Goal: Information Seeking & Learning: Learn about a topic

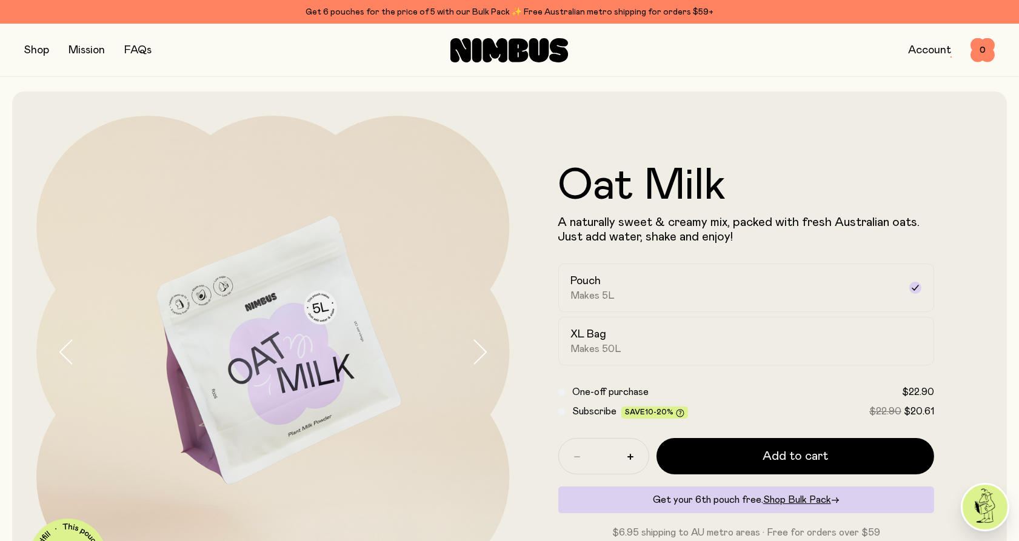
click at [921, 53] on link "Account" at bounding box center [929, 50] width 43 height 11
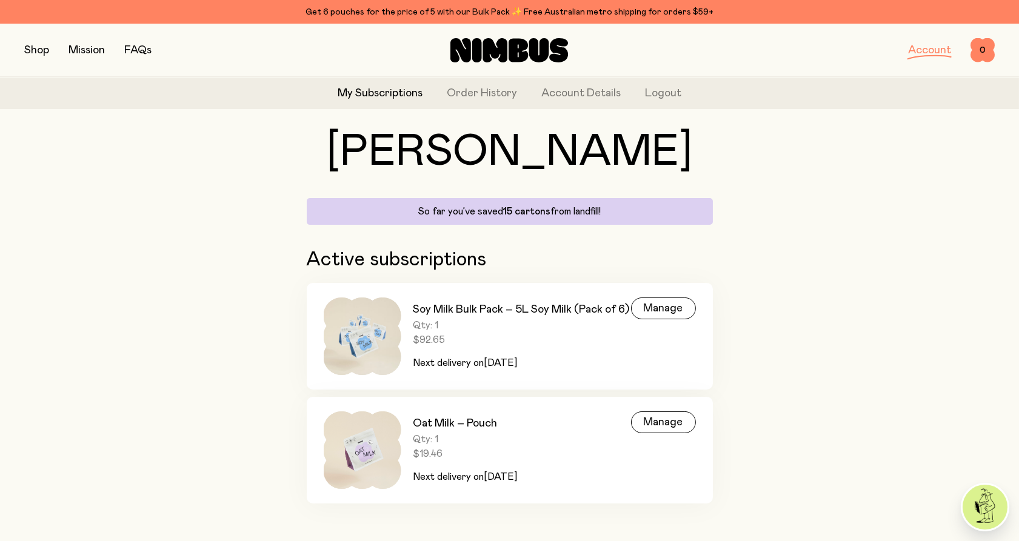
scroll to position [52, 0]
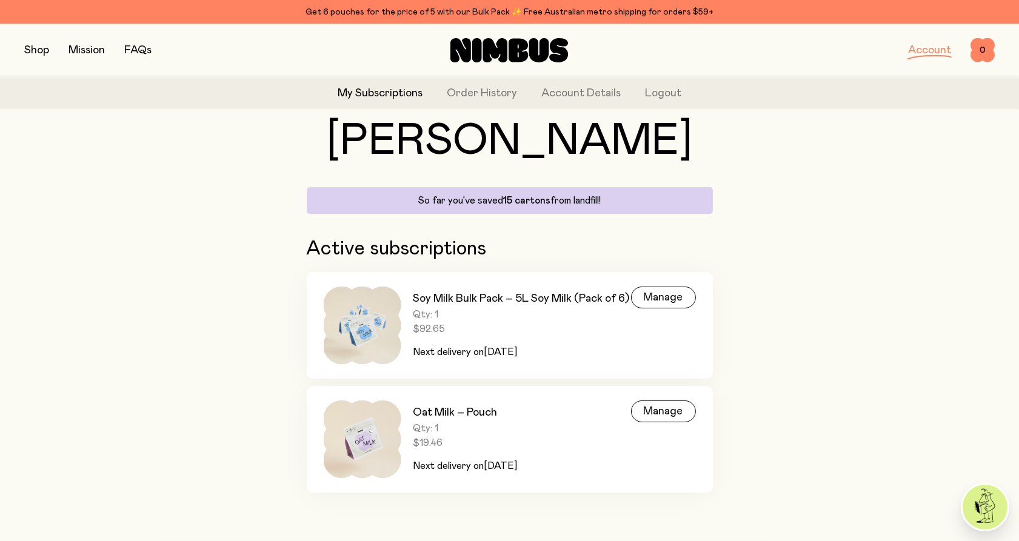
click at [29, 53] on button "button" at bounding box center [36, 50] width 25 height 17
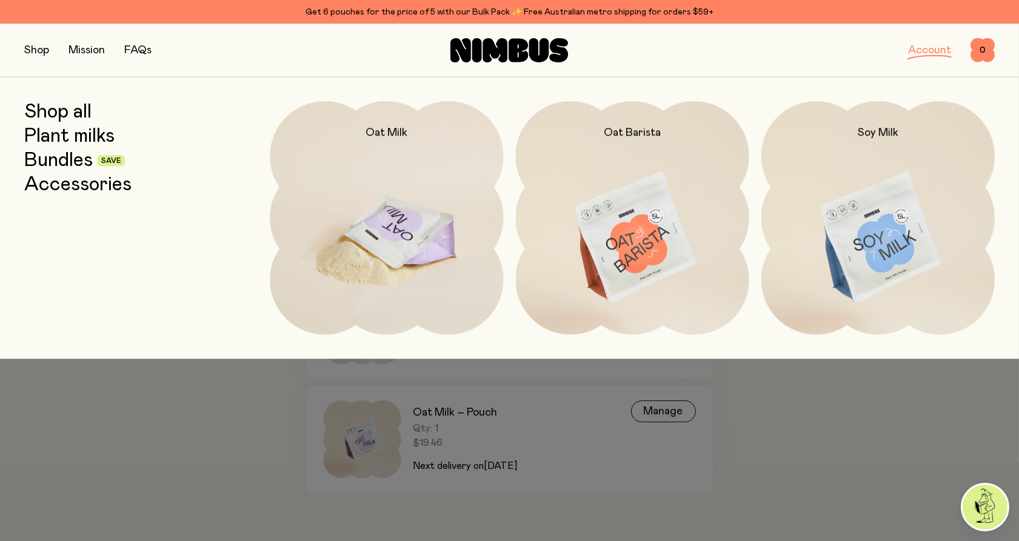
click at [421, 218] on img at bounding box center [386, 238] width 233 height 275
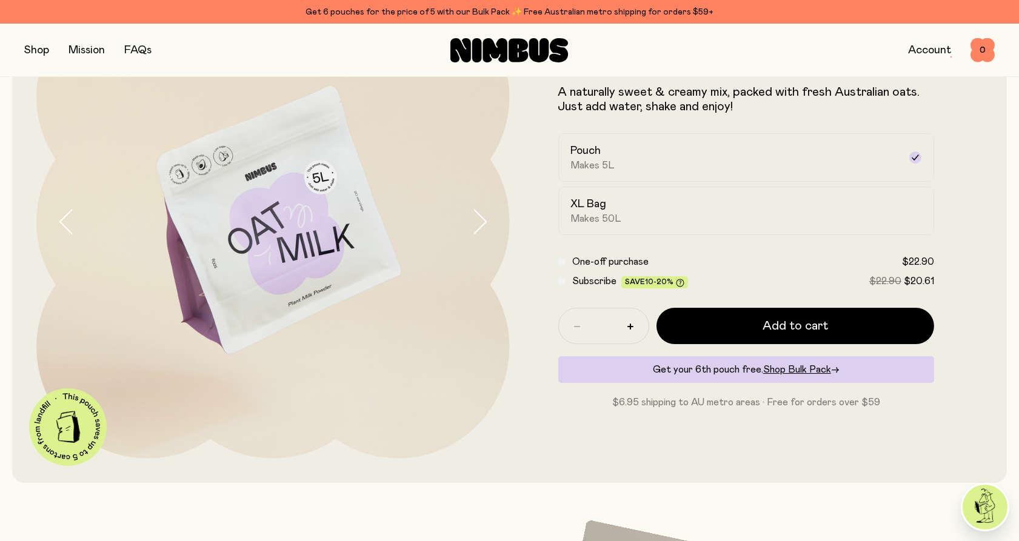
scroll to position [135, 0]
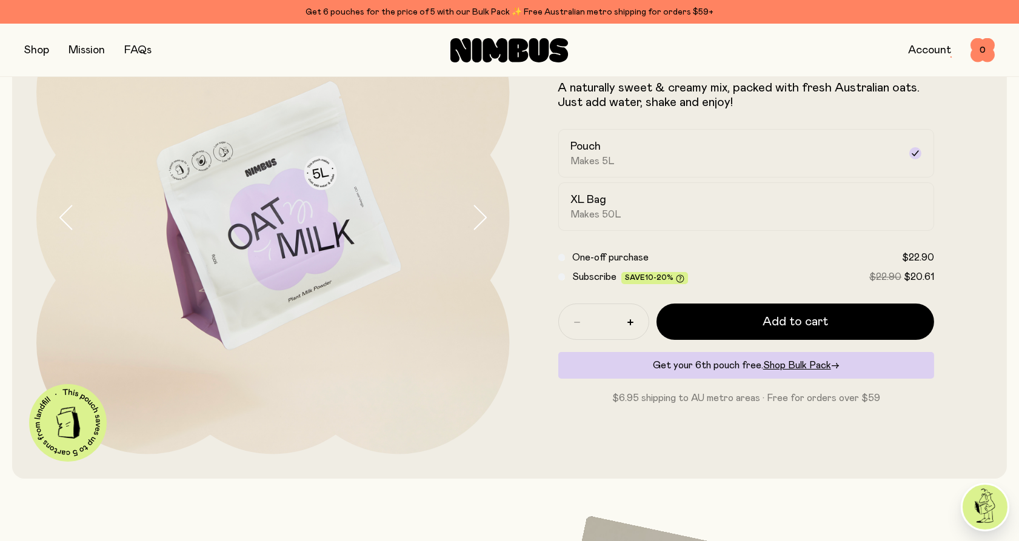
click at [912, 56] on link "Account" at bounding box center [929, 50] width 43 height 11
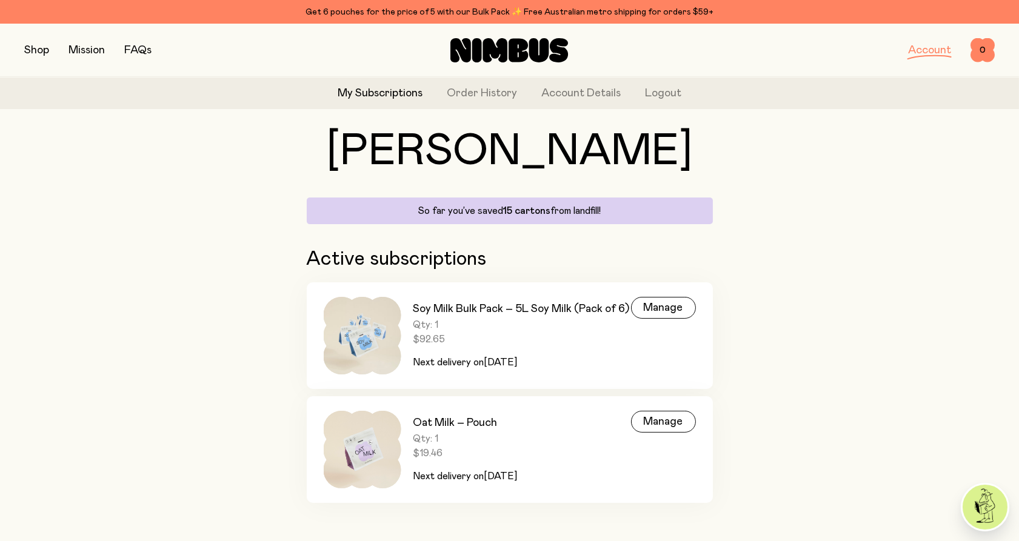
scroll to position [52, 0]
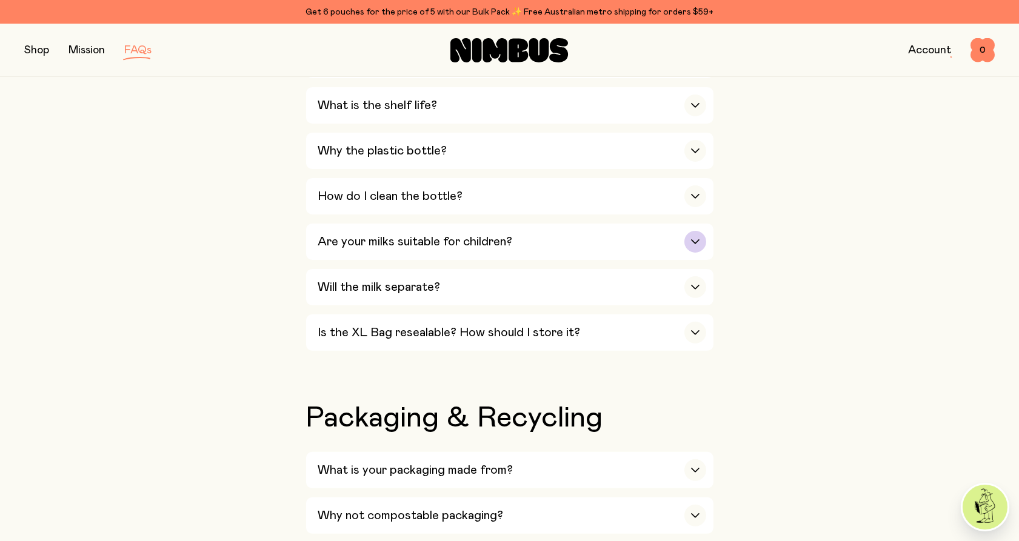
scroll to position [1070, 0]
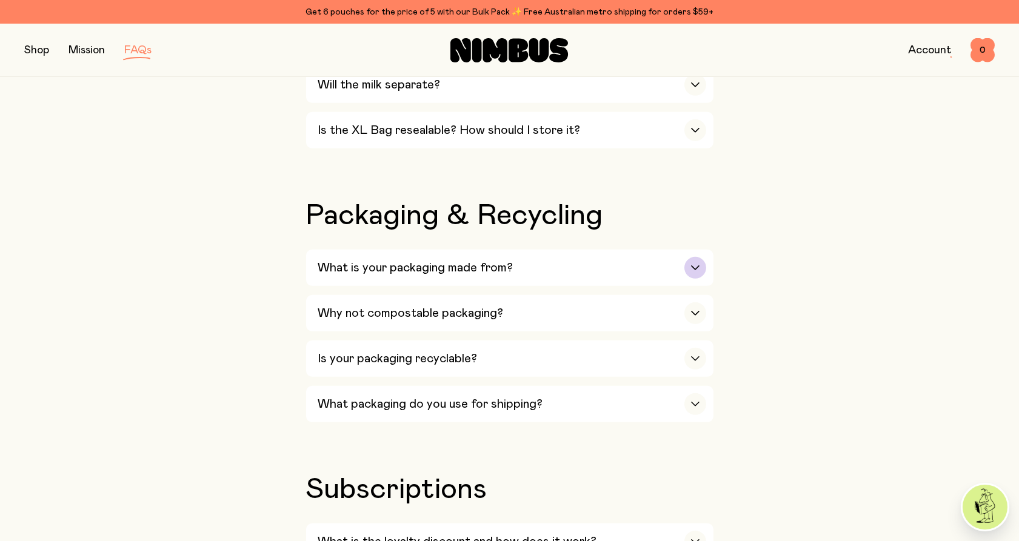
click at [524, 259] on div "What is your packaging made from?" at bounding box center [512, 268] width 388 height 36
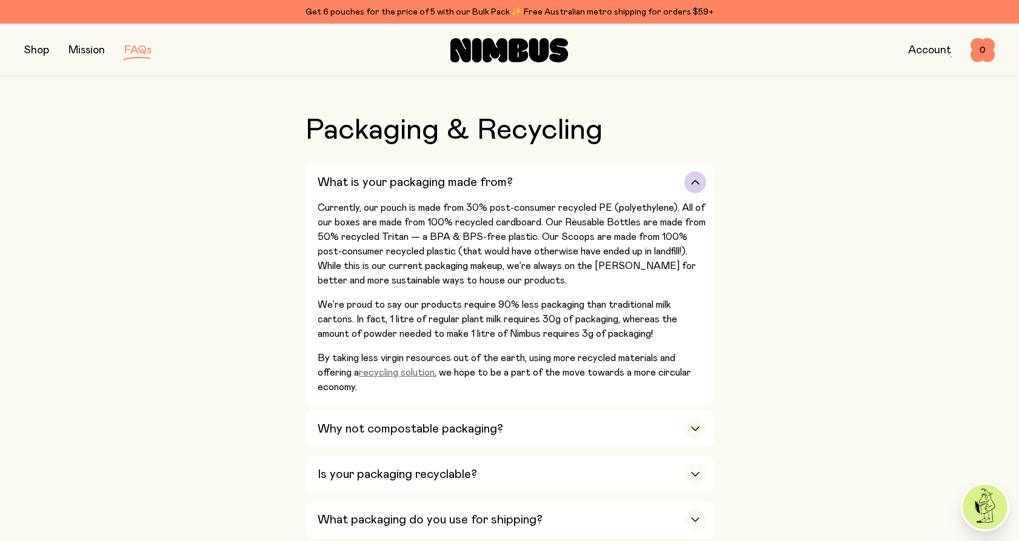
scroll to position [1204, 0]
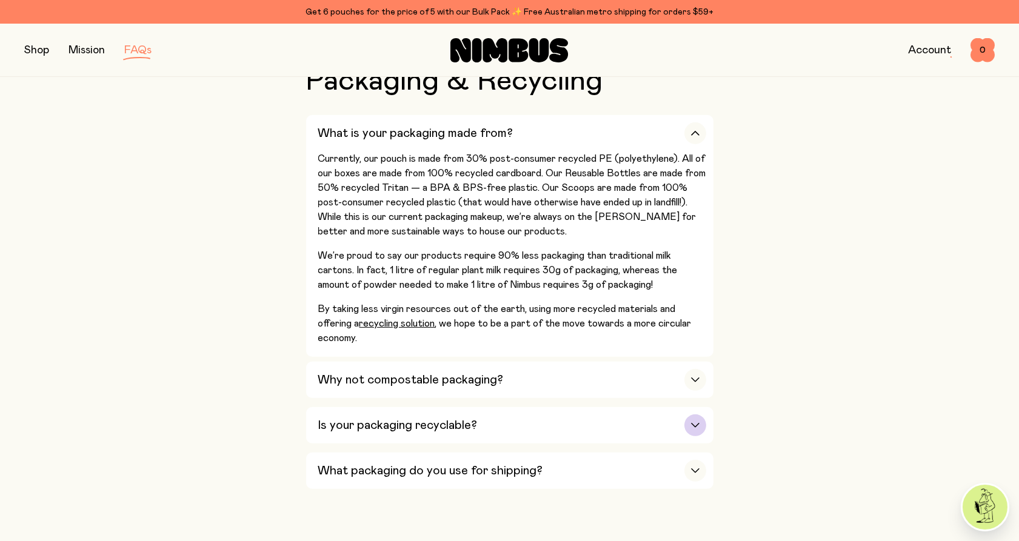
click at [422, 424] on div "Is your packaging recyclable?" at bounding box center [512, 425] width 388 height 36
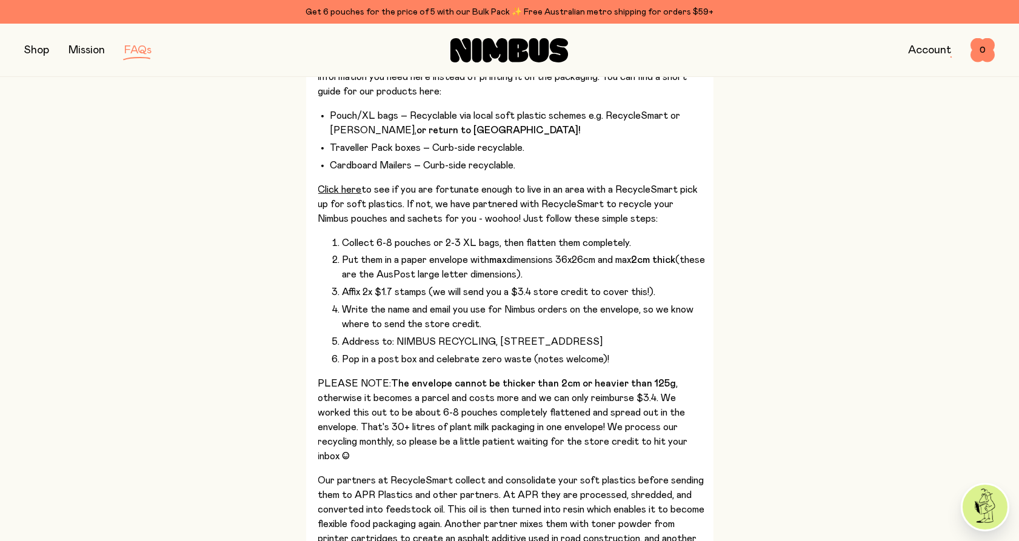
scroll to position [1070, 0]
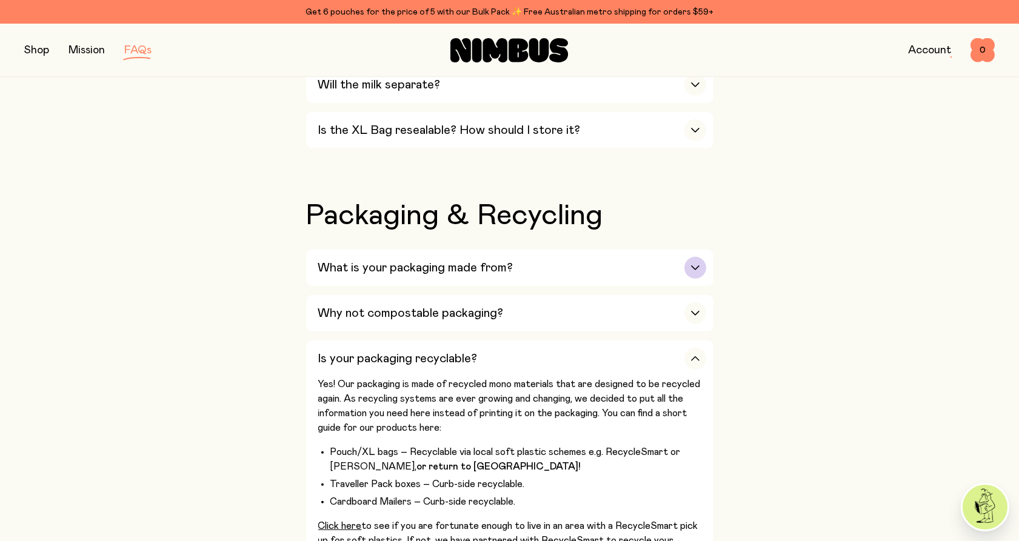
click at [344, 261] on h3 "What is your packaging made from?" at bounding box center [415, 268] width 195 height 15
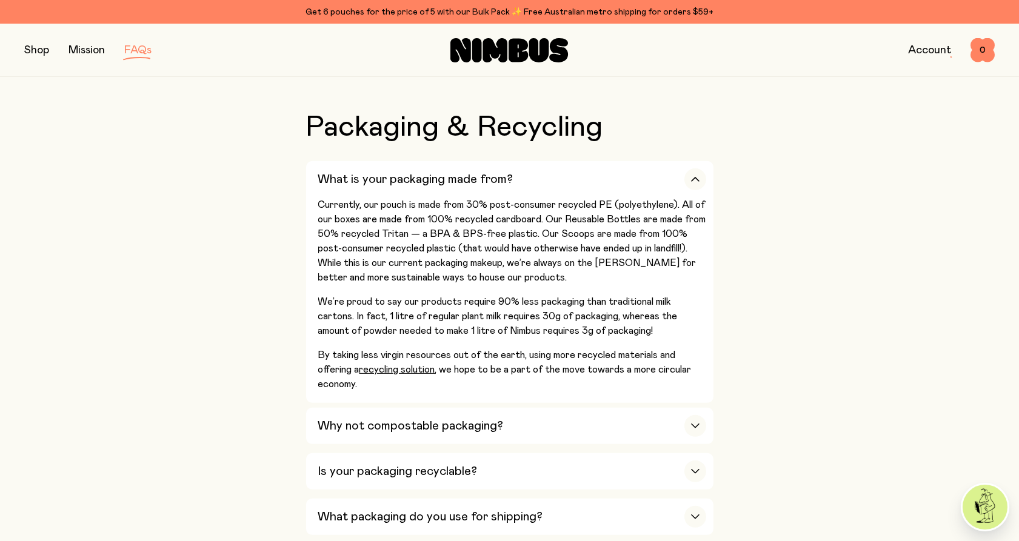
scroll to position [1204, 0]
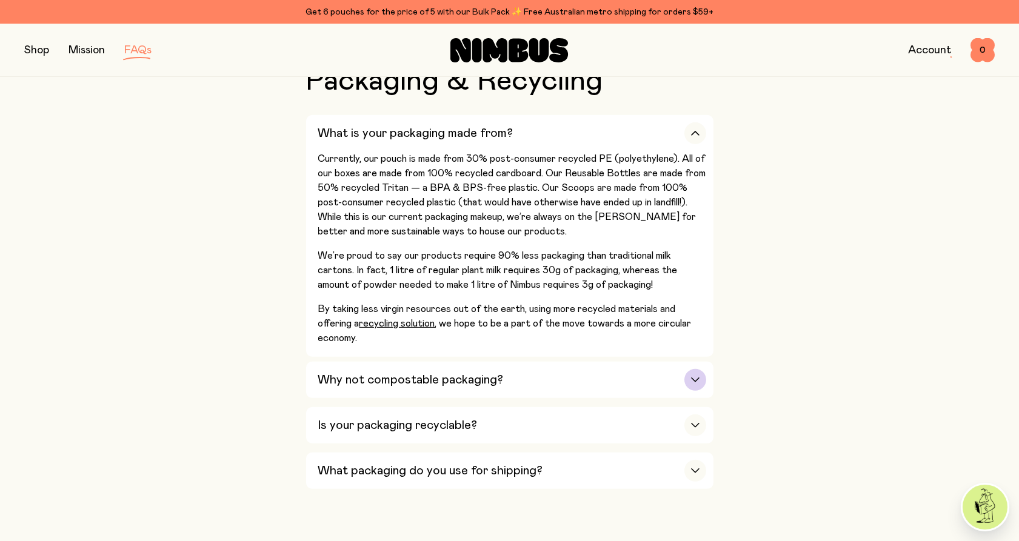
click at [372, 373] on h3 "Why not compostable packaging?" at bounding box center [410, 380] width 185 height 15
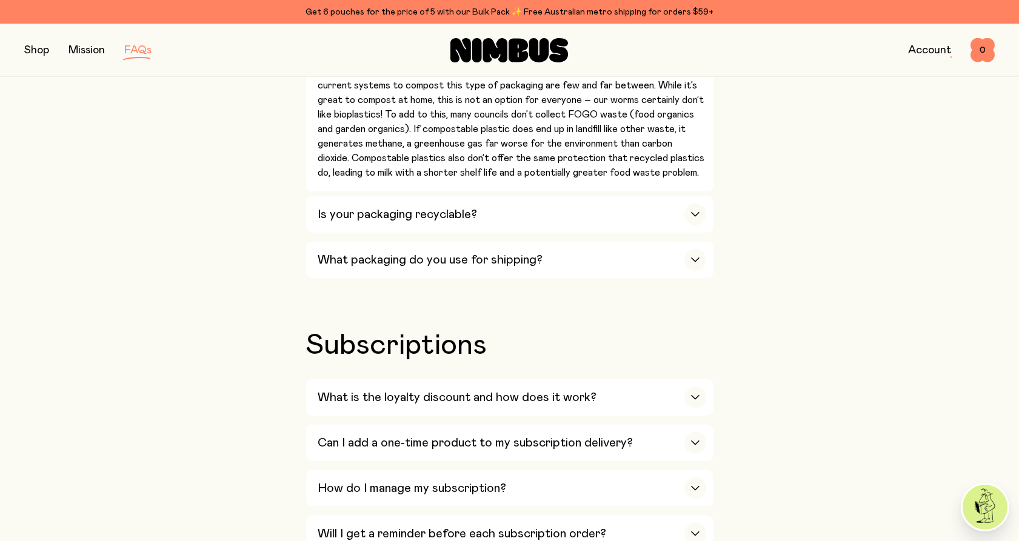
scroll to position [1339, 0]
click at [364, 206] on h3 "Is your packaging recyclable?" at bounding box center [397, 213] width 159 height 15
